Goal: Navigation & Orientation: Find specific page/section

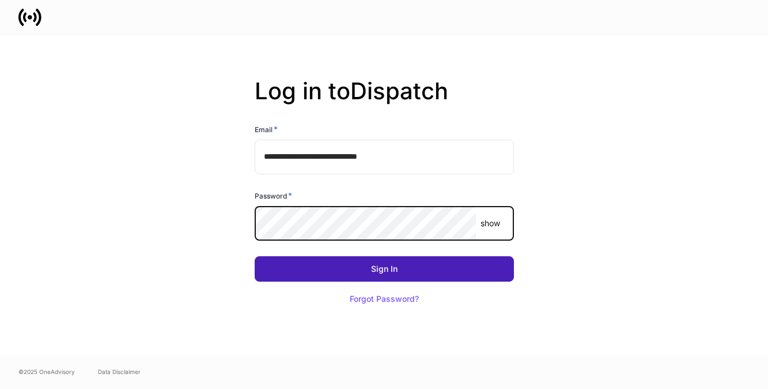
click at [461, 262] on button "Sign In" at bounding box center [384, 268] width 259 height 25
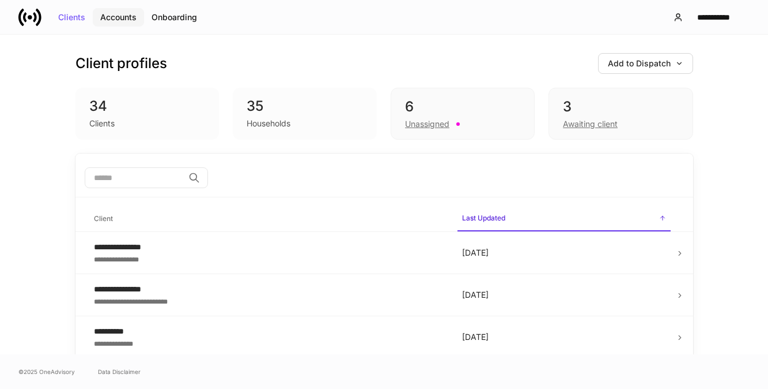
click at [125, 15] on div "Accounts" at bounding box center [118, 17] width 36 height 8
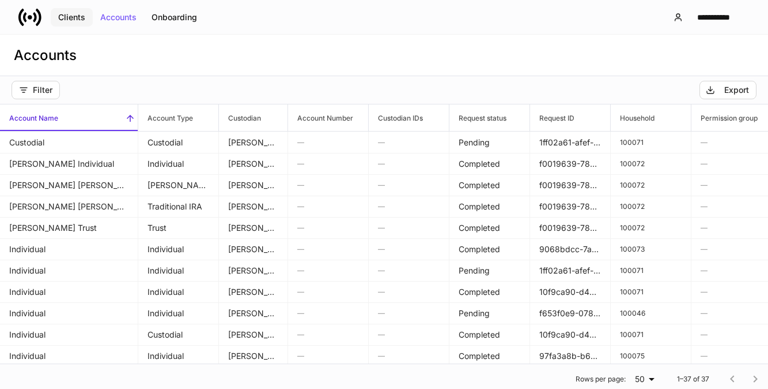
click at [76, 17] on div "Clients" at bounding box center [71, 17] width 27 height 8
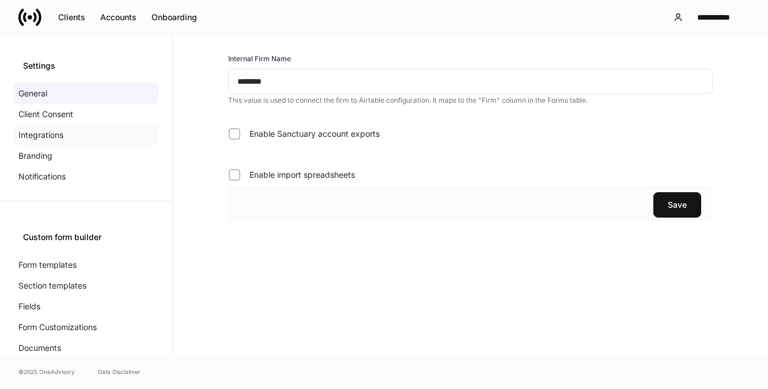
click at [47, 138] on p "Integrations" at bounding box center [40, 135] width 45 height 12
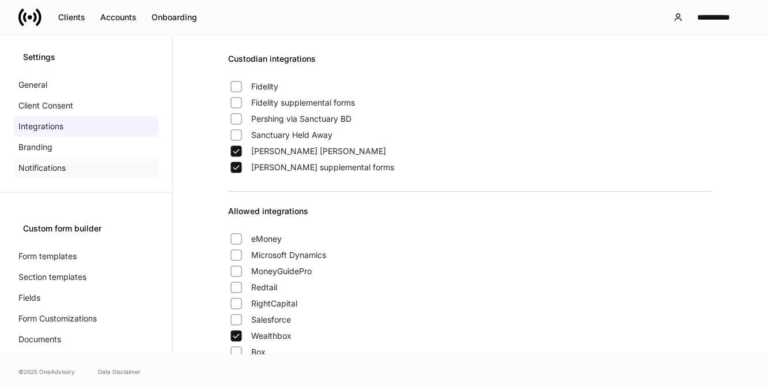
scroll to position [17, 0]
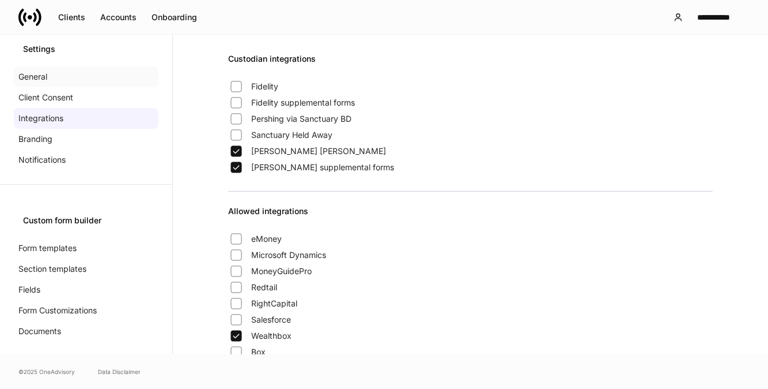
click at [49, 77] on div "General" at bounding box center [86, 76] width 145 height 21
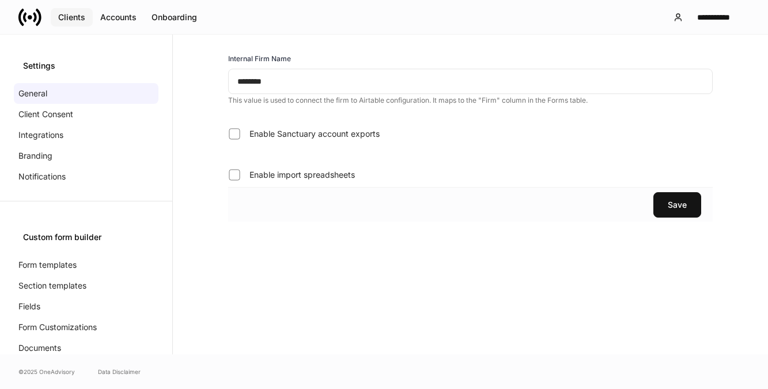
click at [83, 19] on div "Clients" at bounding box center [71, 17] width 27 height 8
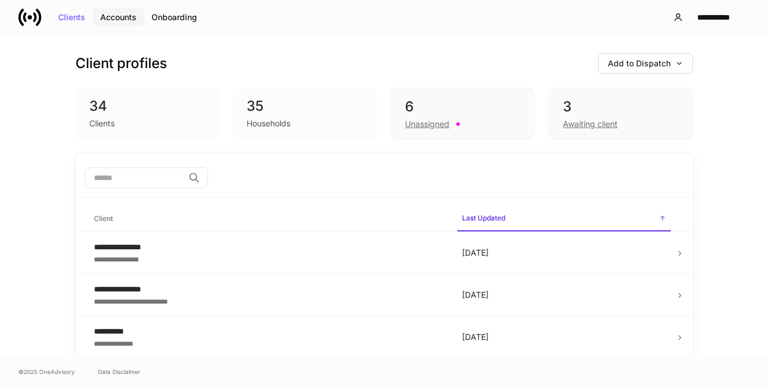
click at [111, 18] on div "Accounts" at bounding box center [118, 17] width 36 height 8
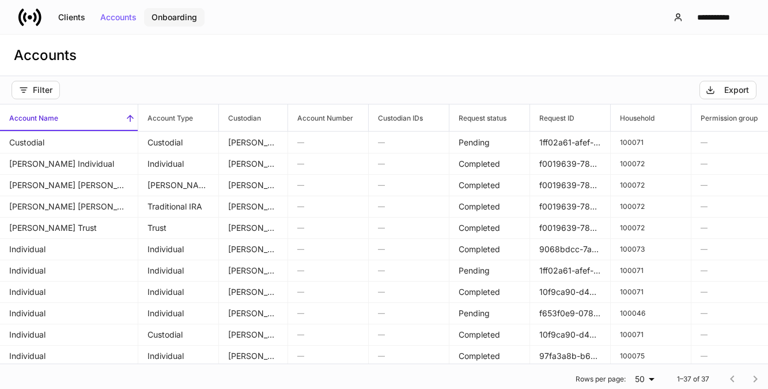
click at [169, 17] on div "Onboarding" at bounding box center [175, 17] width 46 height 8
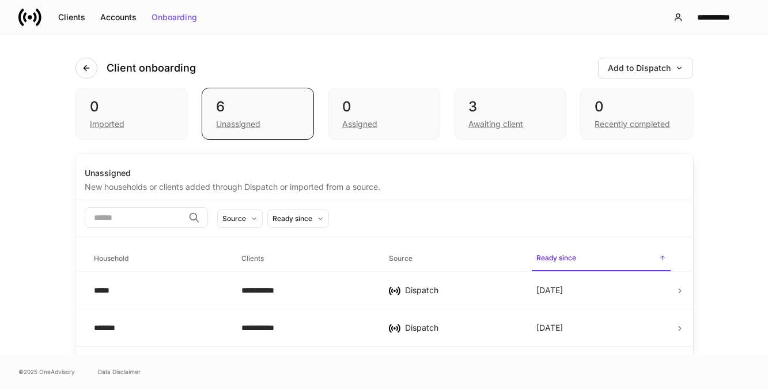
click at [31, 18] on icon at bounding box center [30, 17] width 5 height 5
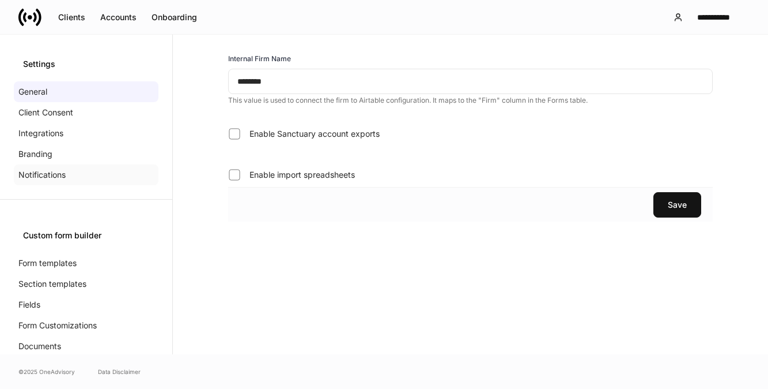
scroll to position [18, 0]
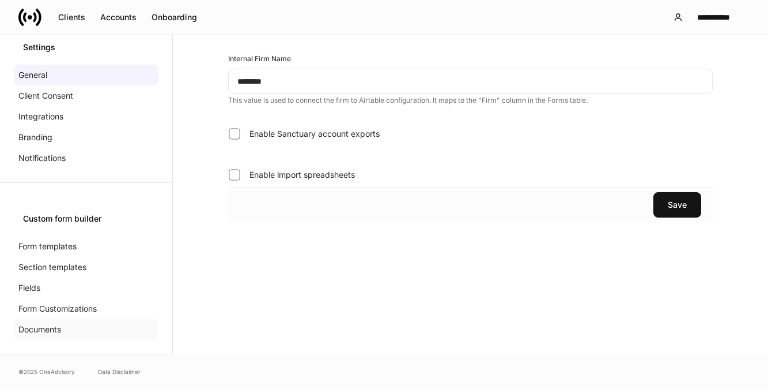
click at [59, 334] on p "Documents" at bounding box center [39, 329] width 43 height 12
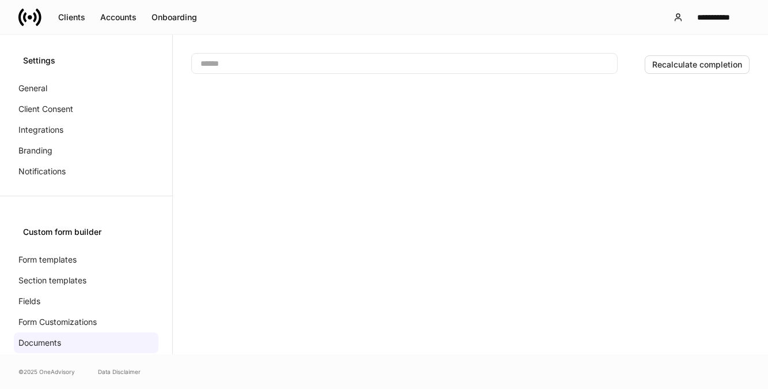
scroll to position [3, 0]
